Goal: Transaction & Acquisition: Subscribe to service/newsletter

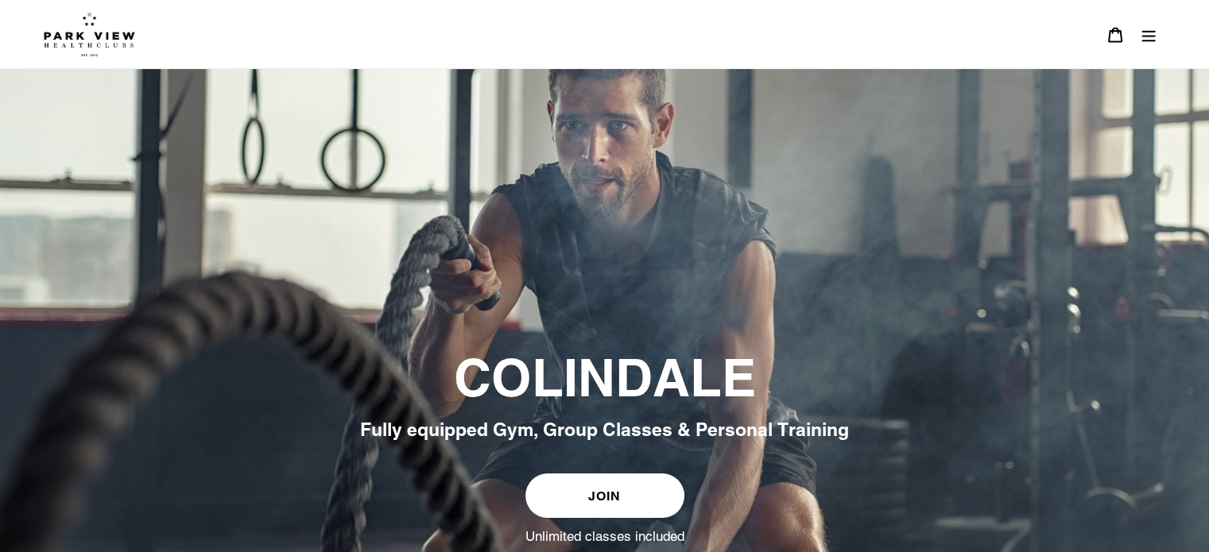
click at [600, 491] on link "JOIN" at bounding box center [604, 496] width 159 height 45
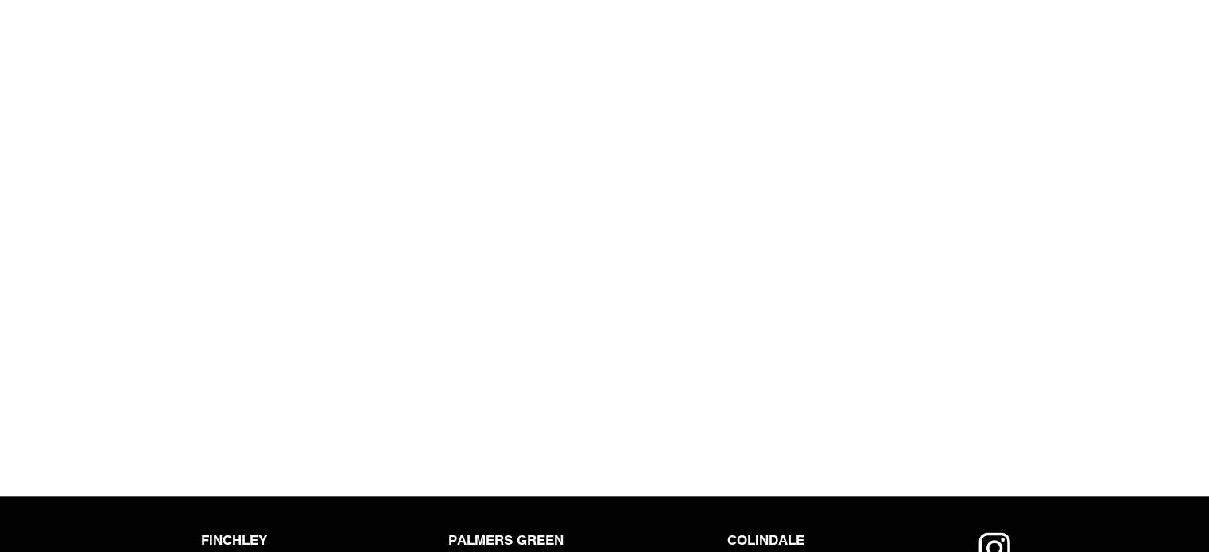
scroll to position [1590, 0]
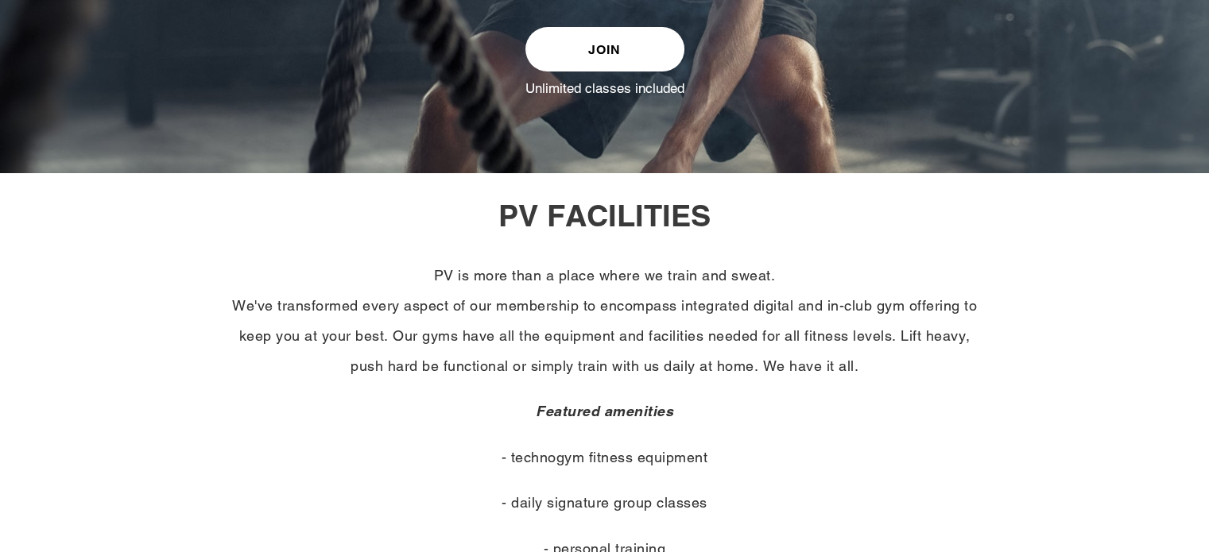
scroll to position [477, 0]
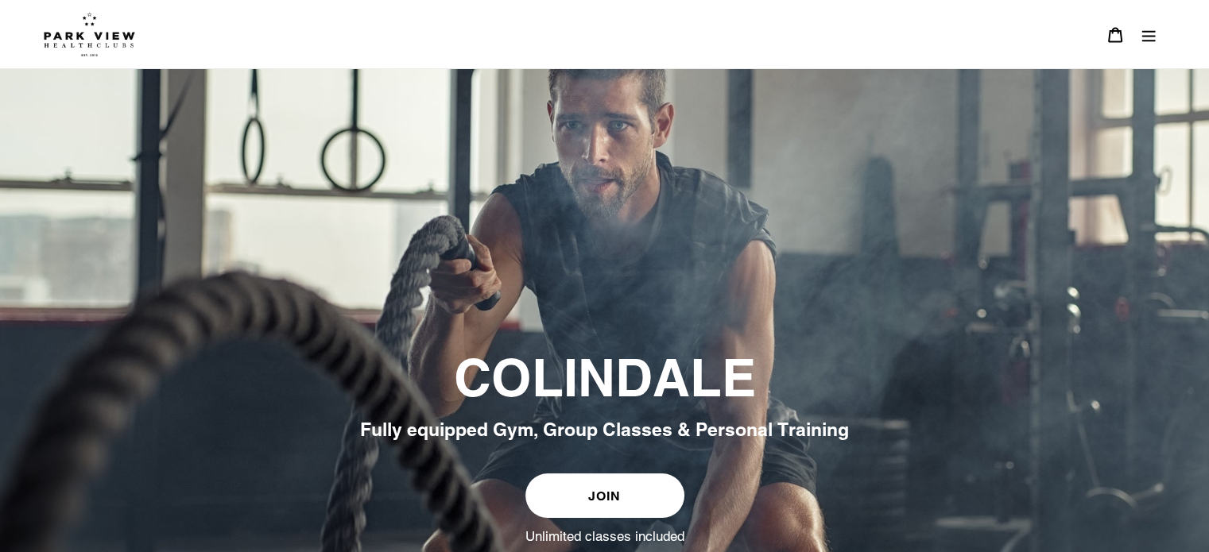
click at [579, 486] on link "JOIN" at bounding box center [604, 496] width 159 height 45
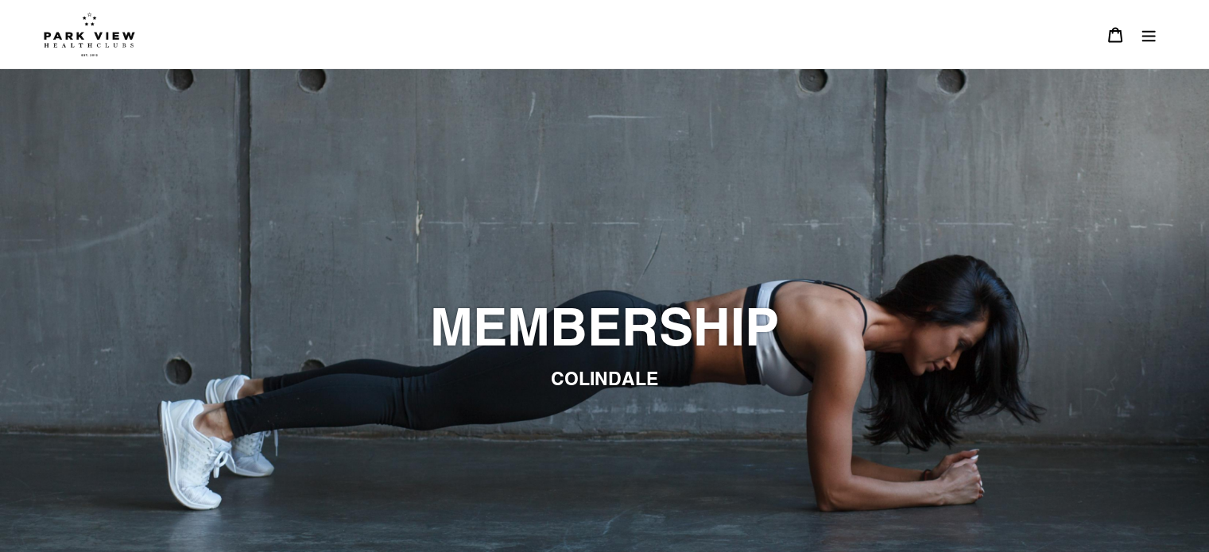
drag, startPoint x: 597, startPoint y: 473, endPoint x: 598, endPoint y: 463, distance: 9.6
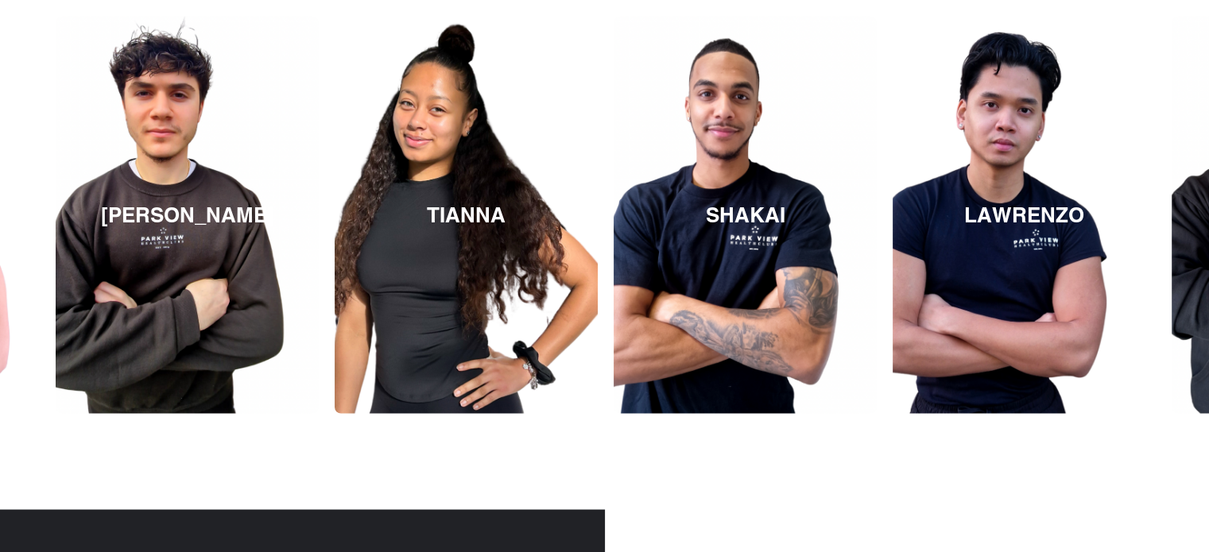
scroll to position [2702, 0]
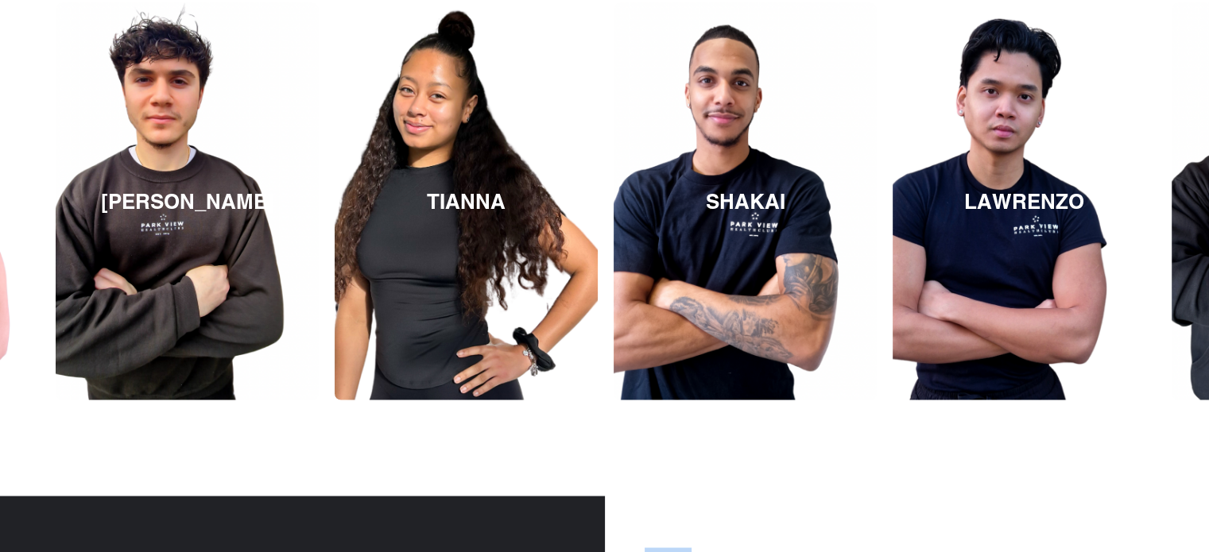
drag, startPoint x: 594, startPoint y: 546, endPoint x: 690, endPoint y: 541, distance: 96.3
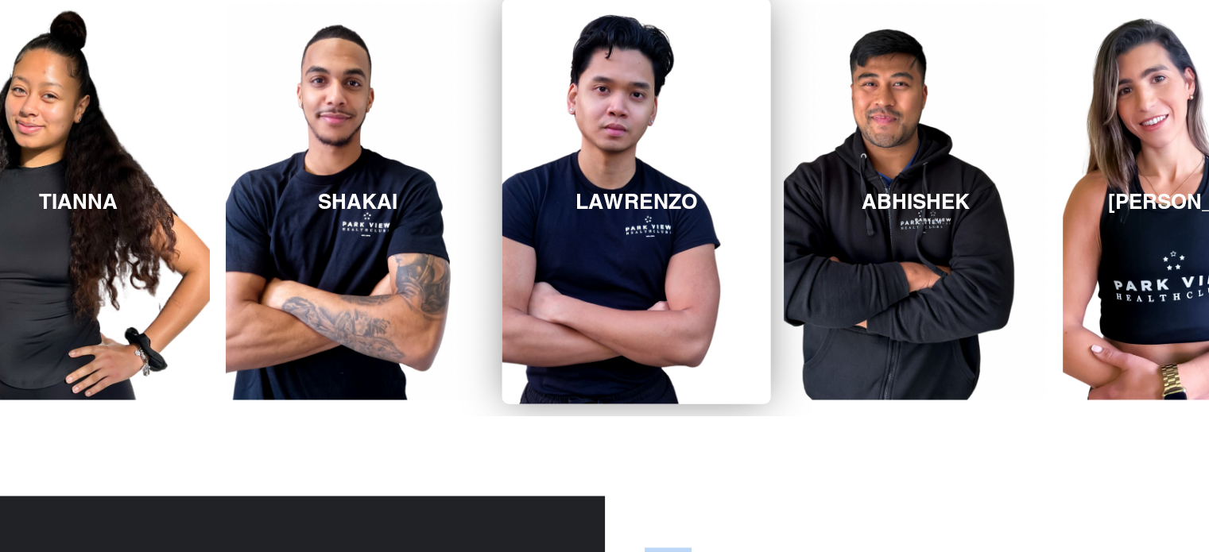
drag, startPoint x: 1136, startPoint y: 292, endPoint x: 748, endPoint y: 304, distance: 388.1
click at [748, 304] on link "LAWRENZO" at bounding box center [636, 200] width 269 height 405
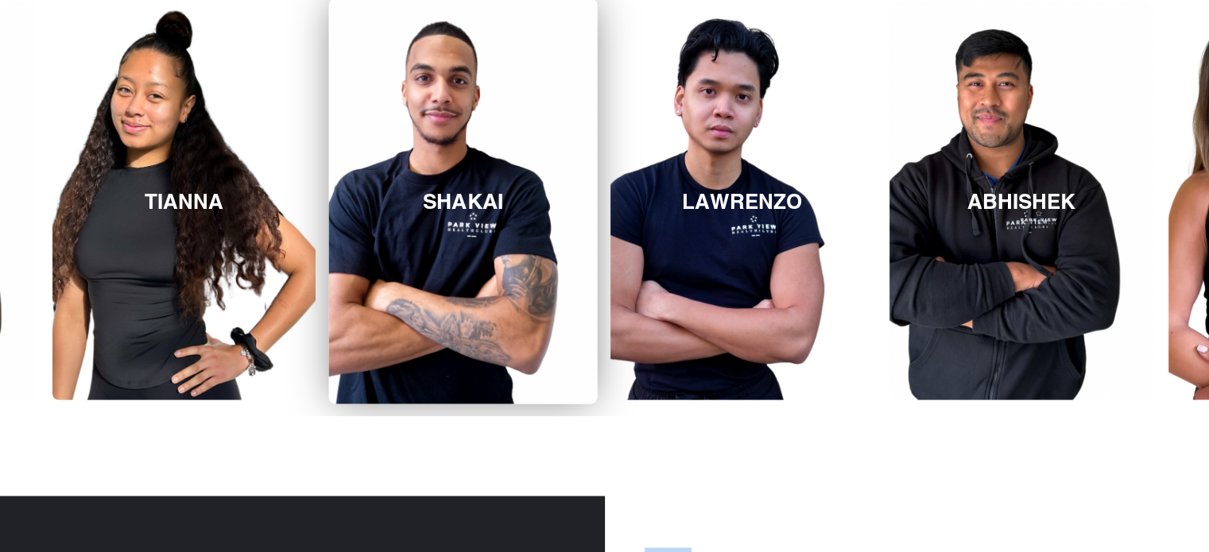
drag, startPoint x: 1003, startPoint y: 246, endPoint x: 564, endPoint y: 266, distance: 439.2
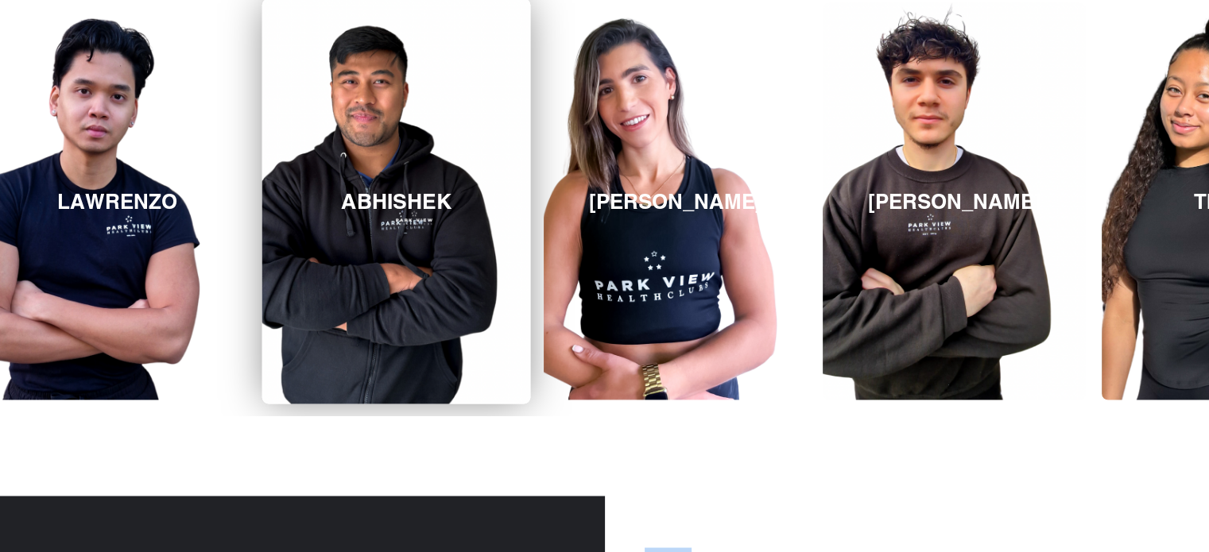
drag, startPoint x: 899, startPoint y: 273, endPoint x: 270, endPoint y: 255, distance: 629.0
click at [270, 255] on link "ABHISHEK" at bounding box center [396, 200] width 269 height 405
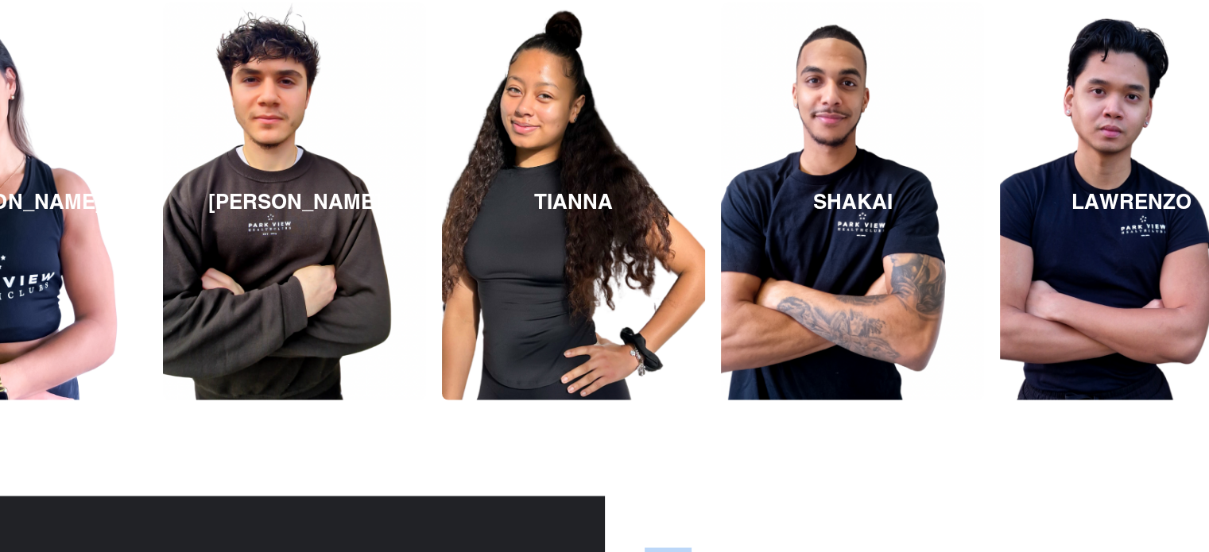
drag, startPoint x: 1029, startPoint y: 250, endPoint x: -54, endPoint y: 244, distance: 1082.6
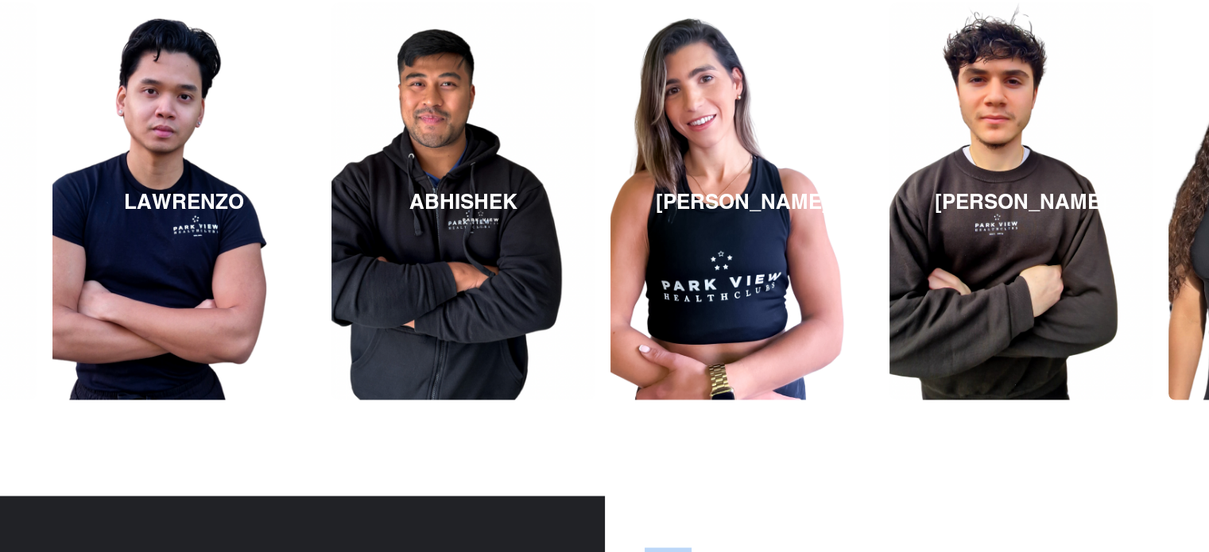
drag, startPoint x: 1024, startPoint y: 233, endPoint x: 48, endPoint y: 240, distance: 976.1
click at [48, 240] on div "ABHISHEK REBECCA MICHAEL TIANNA SHAKAI LAWRENZO ABHISHEK REBECCA MICHAEL" at bounding box center [1021, 200] width 4743 height 429
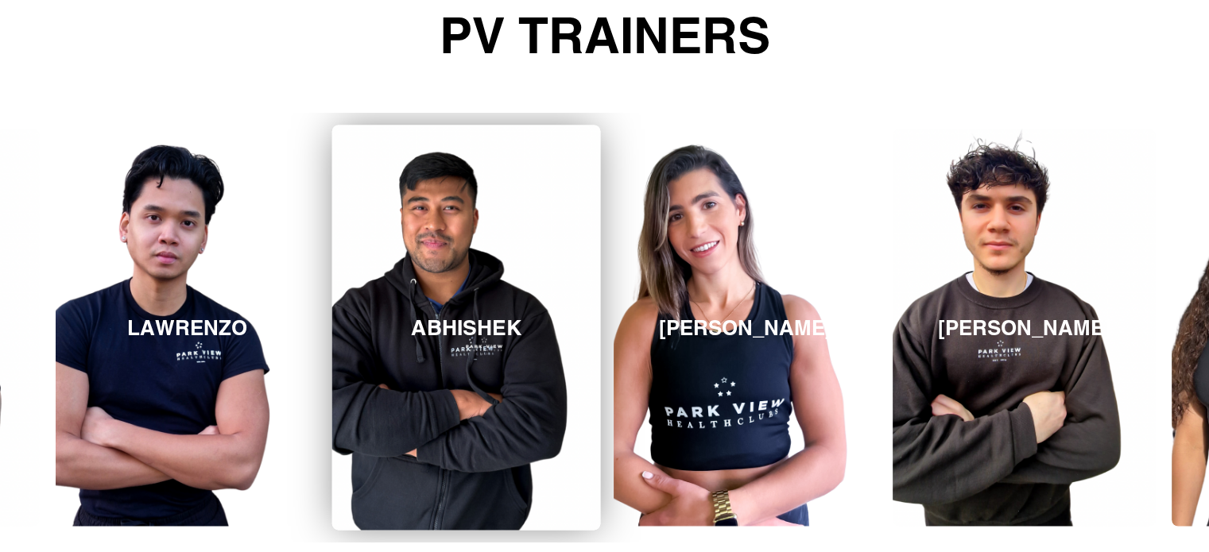
scroll to position [2622, 0]
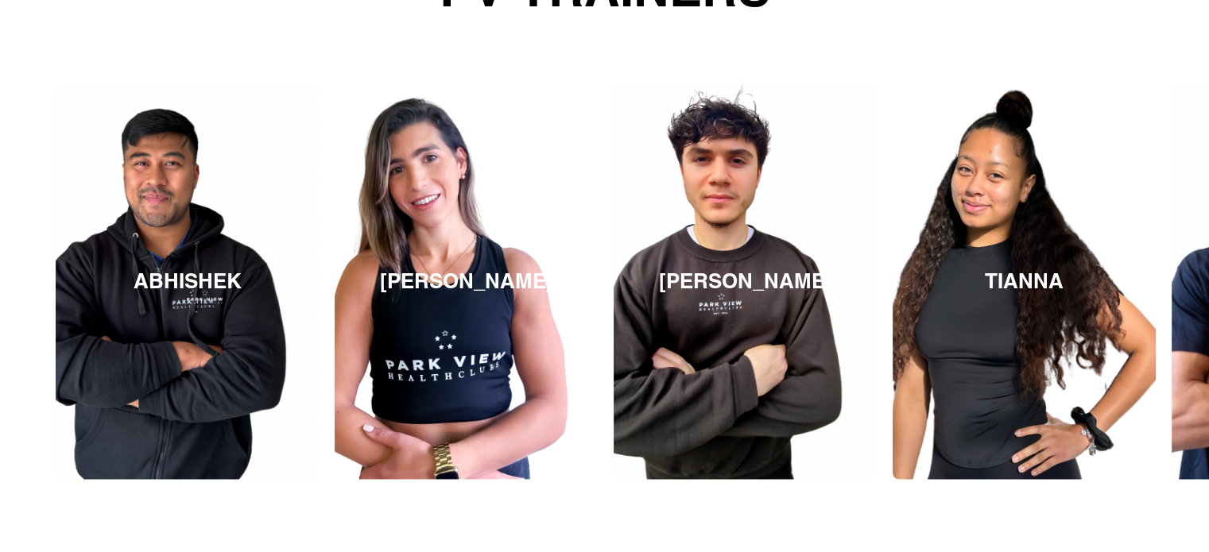
drag, startPoint x: 1039, startPoint y: 372, endPoint x: -285, endPoint y: 317, distance: 1325.4
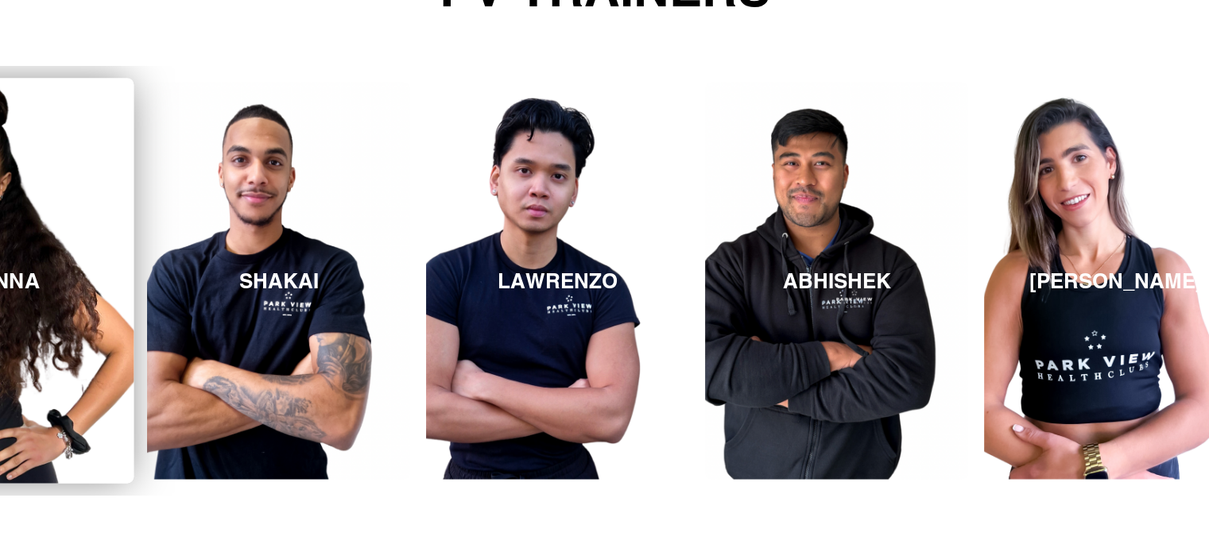
drag, startPoint x: 1060, startPoint y: 337, endPoint x: 35, endPoint y: 319, distance: 1025.5
click at [35, 319] on link "TIANNA" at bounding box center [0, 280] width 269 height 405
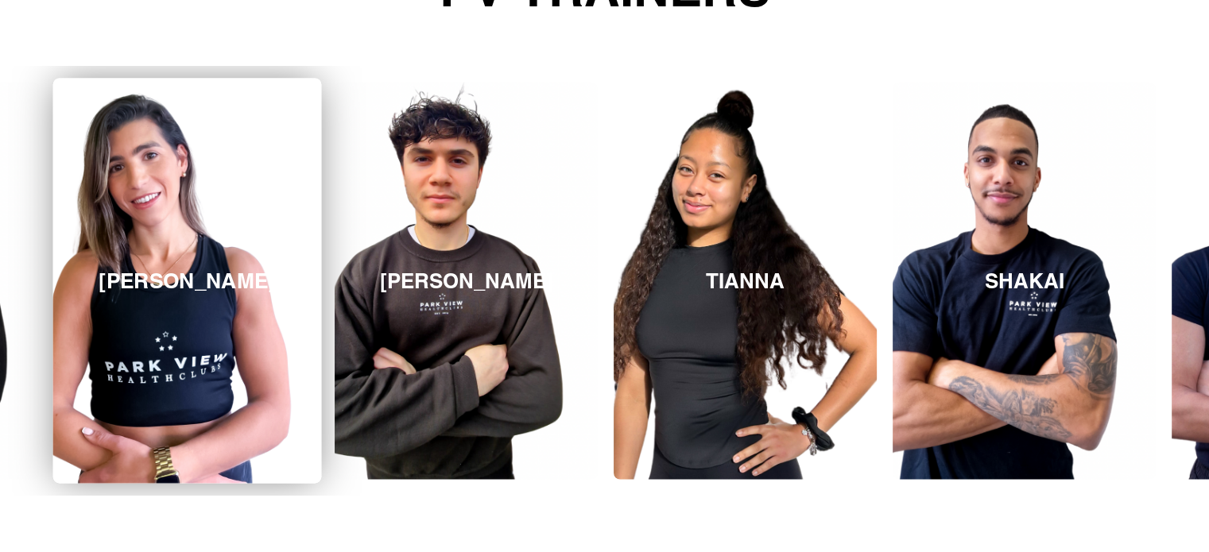
click at [159, 200] on link "REBECCA" at bounding box center [187, 280] width 269 height 405
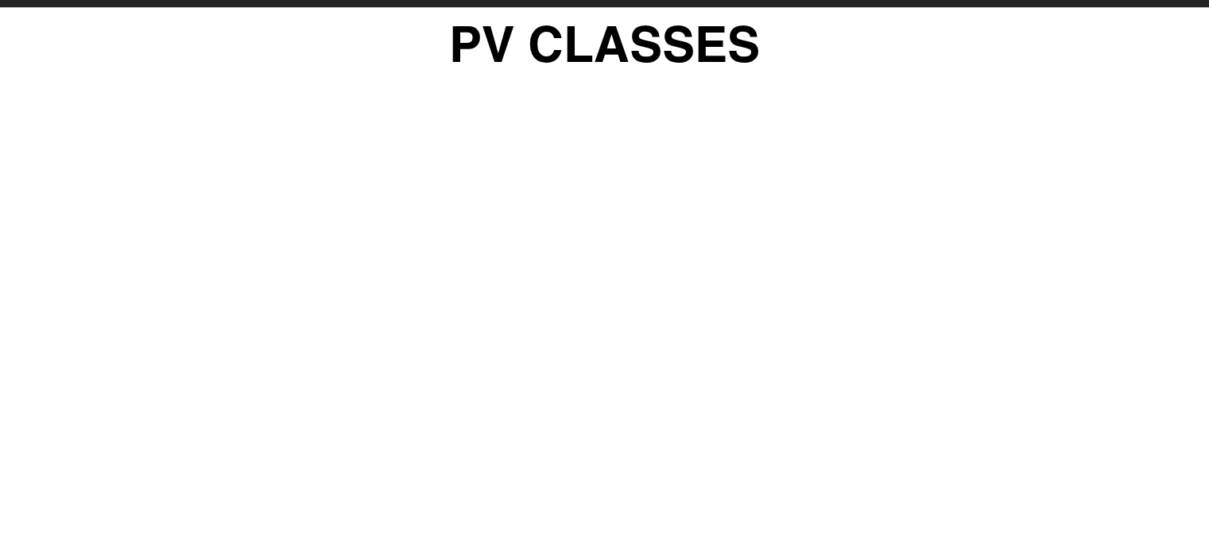
scroll to position [1477, 0]
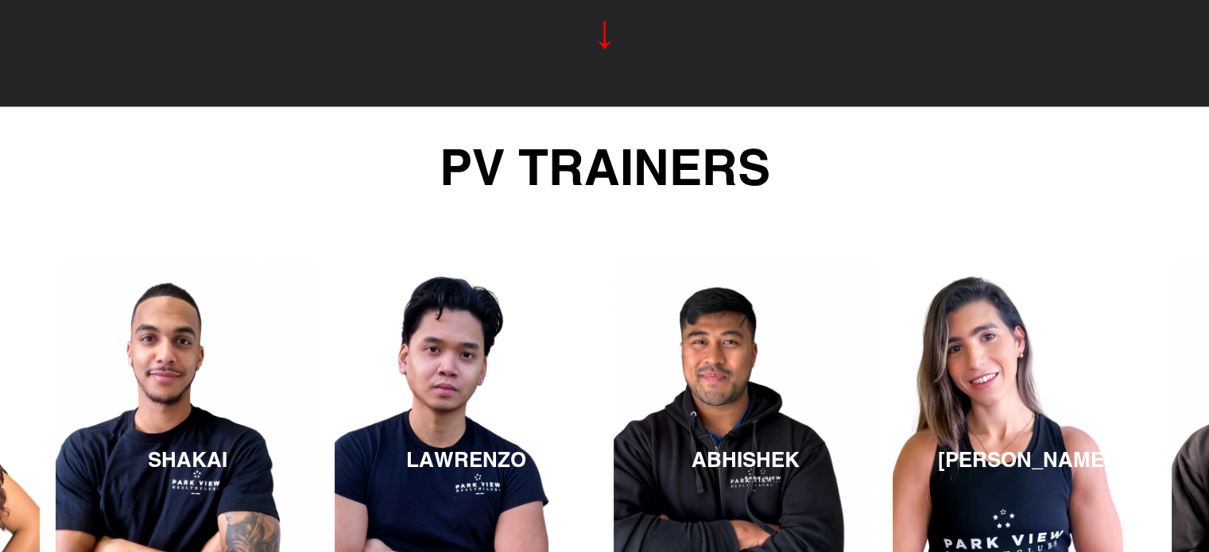
scroll to position [2192, 0]
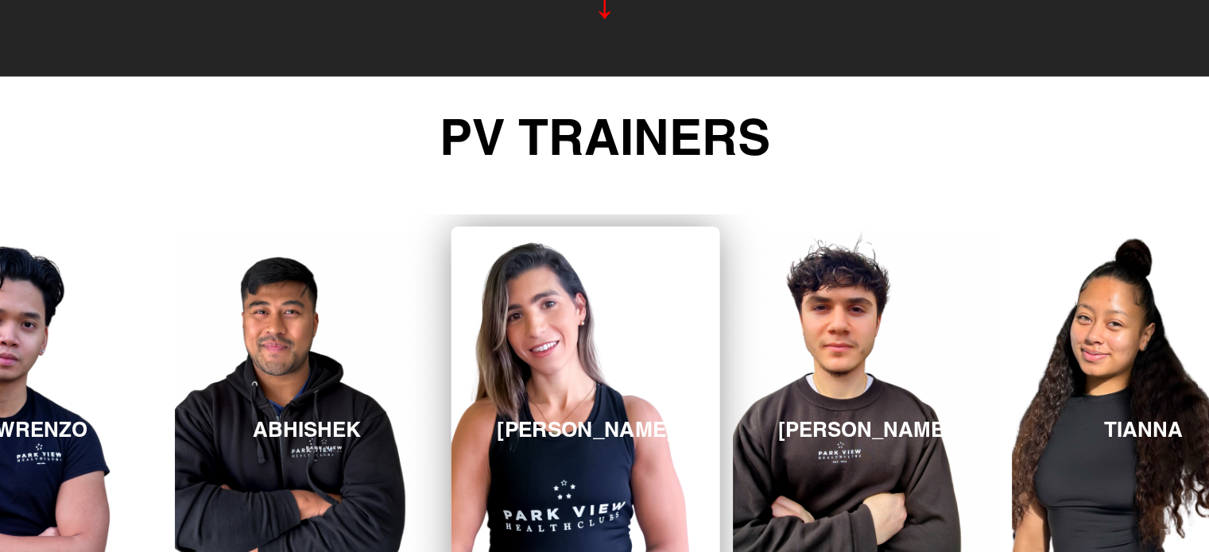
drag, startPoint x: 1055, startPoint y: 385, endPoint x: 699, endPoint y: 382, distance: 356.1
click at [699, 382] on link "REBECCA" at bounding box center [585, 429] width 269 height 405
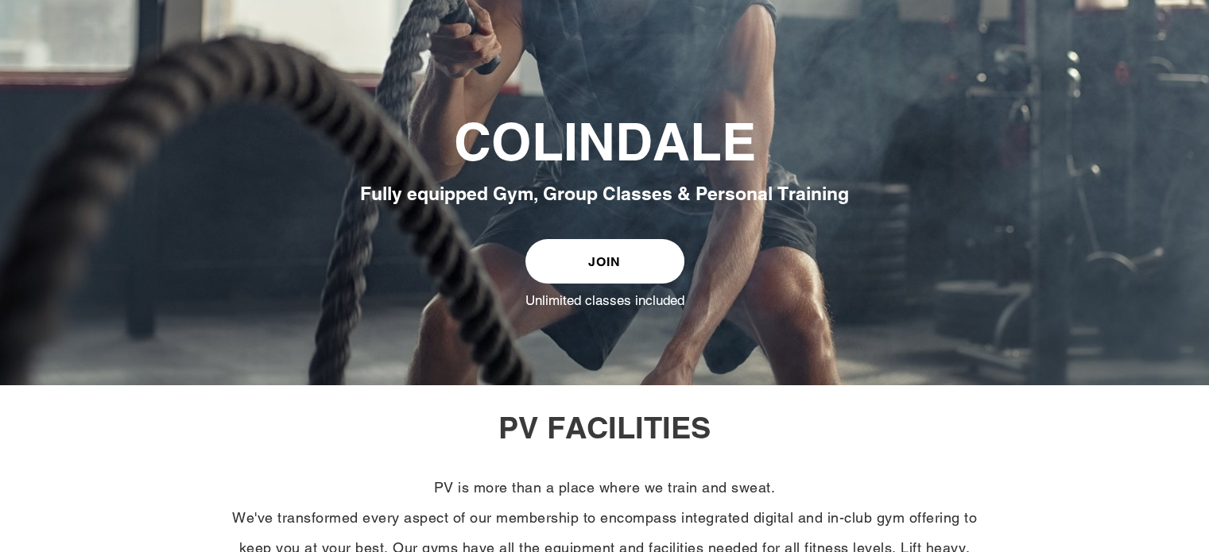
scroll to position [238, 0]
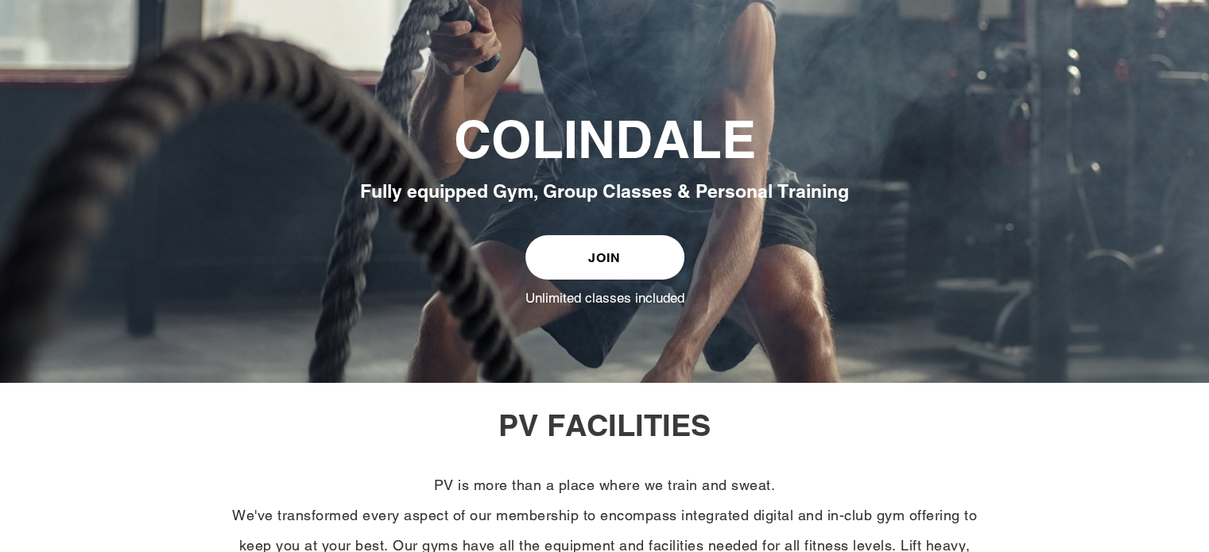
click at [591, 266] on link "JOIN" at bounding box center [604, 257] width 159 height 45
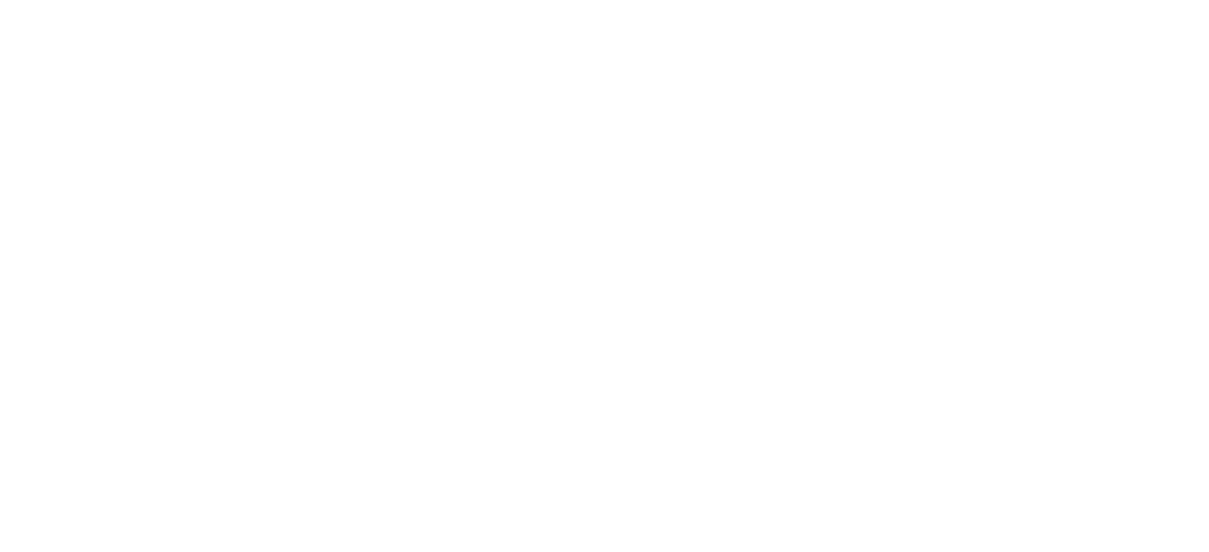
scroll to position [1669, 0]
